Goal: Find specific page/section: Find specific page/section

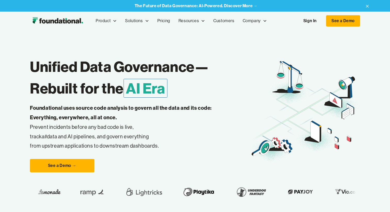
click at [312, 23] on link "Sign In" at bounding box center [310, 20] width 24 height 11
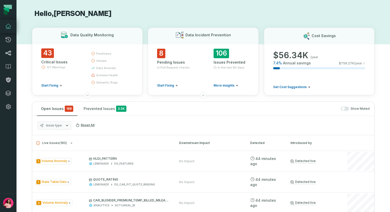
click at [8, 57] on link "Lineage" at bounding box center [8, 52] width 17 height 13
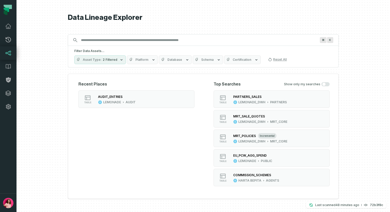
click at [92, 43] on input "Discovery Provider cmdk menu" at bounding box center [198, 40] width 241 height 8
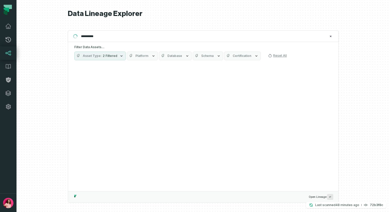
click at [112, 37] on input "**********" at bounding box center [203, 36] width 250 height 8
type input "**********"
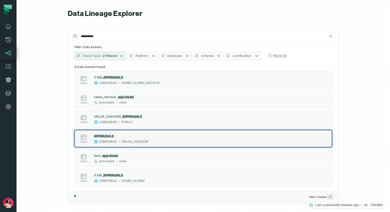
click at [142, 136] on div "APPRAISALS" at bounding box center [121, 136] width 54 height 5
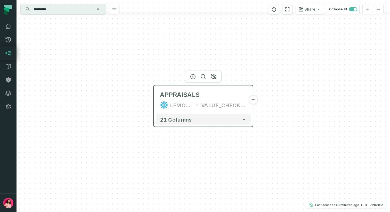
click at [254, 99] on button "+" at bounding box center [252, 99] width 9 height 9
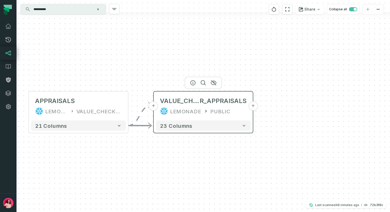
click at [253, 105] on button "+" at bounding box center [252, 106] width 9 height 9
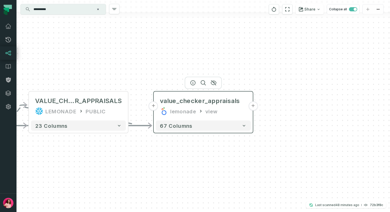
click at [254, 107] on button "+" at bounding box center [252, 106] width 9 height 9
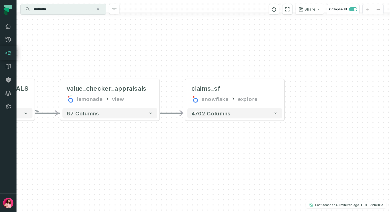
drag, startPoint x: 223, startPoint y: 154, endPoint x: 227, endPoint y: 152, distance: 4.8
click at [227, 152] on div "+ claims_sf snowflake explore + 4702 columns - value_checker_appraisals lemonad…" at bounding box center [203, 106] width 373 height 212
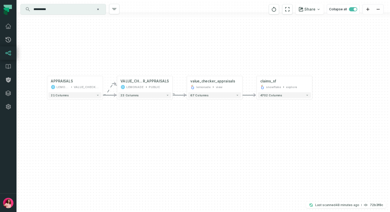
drag, startPoint x: 142, startPoint y: 159, endPoint x: 195, endPoint y: 124, distance: 63.4
click at [195, 124] on div "+ claims_sf snowflake explore + 4702 columns - value_checker_appraisals lemonad…" at bounding box center [203, 106] width 373 height 212
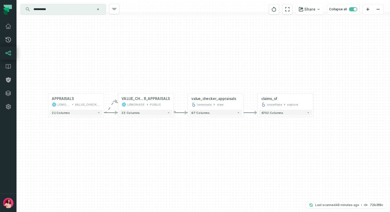
drag, startPoint x: 212, startPoint y: 119, endPoint x: 213, endPoint y: 136, distance: 16.8
click at [213, 137] on div "+ claims_sf snowflake explore + 4702 columns - value_checker_appraisals lemonad…" at bounding box center [203, 106] width 373 height 212
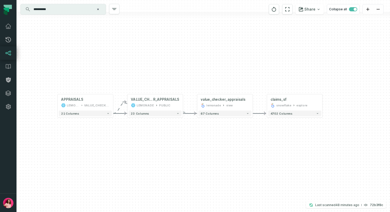
drag, startPoint x: 213, startPoint y: 136, endPoint x: 222, endPoint y: 136, distance: 9.0
click at [222, 136] on div "+ claims_sf snowflake explore + 4702 columns - value_checker_appraisals lemonad…" at bounding box center [203, 106] width 373 height 212
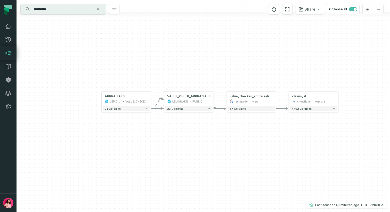
click at [188, 142] on div "+ claims_sf snowflake explore + 4702 columns - value_checker_appraisals lemonad…" at bounding box center [203, 106] width 373 height 212
